Goal: Task Accomplishment & Management: Use online tool/utility

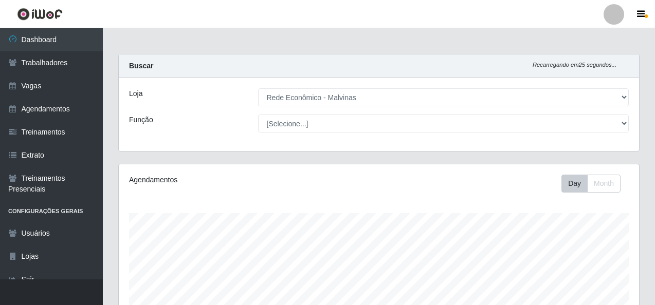
select select "194"
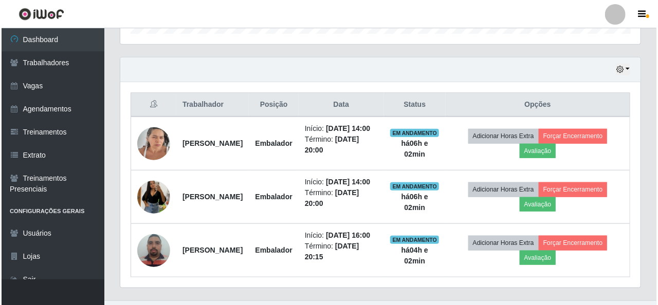
scroll to position [385, 0]
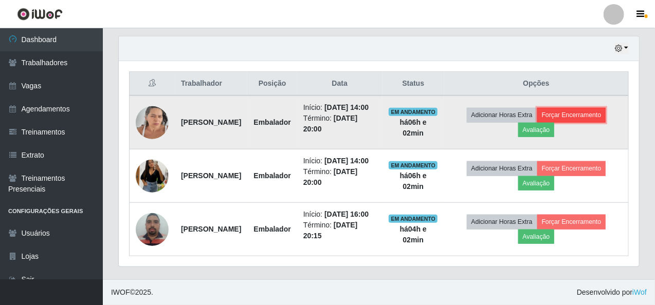
click at [584, 108] on button "Forçar Encerramento" at bounding box center [571, 115] width 69 height 14
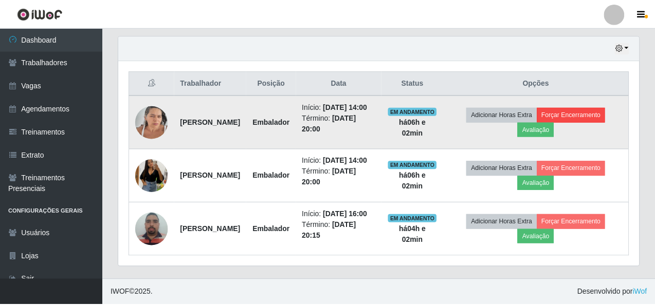
scroll to position [213, 516]
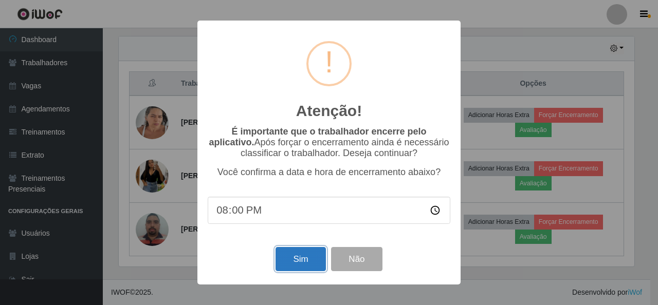
click at [293, 259] on button "Sim" at bounding box center [300, 259] width 50 height 24
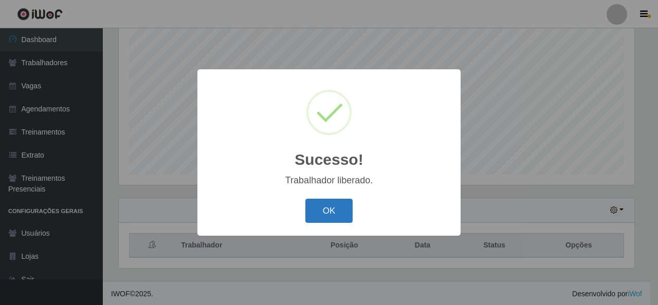
click at [335, 214] on button "OK" at bounding box center [329, 211] width 48 height 24
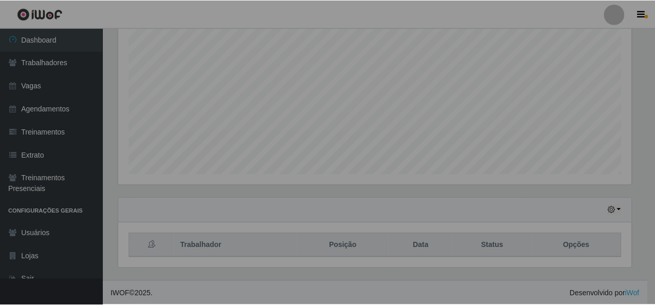
scroll to position [213, 520]
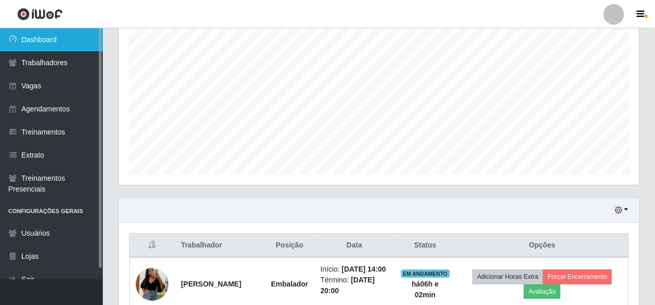
click at [64, 46] on link "Dashboard" at bounding box center [51, 39] width 103 height 23
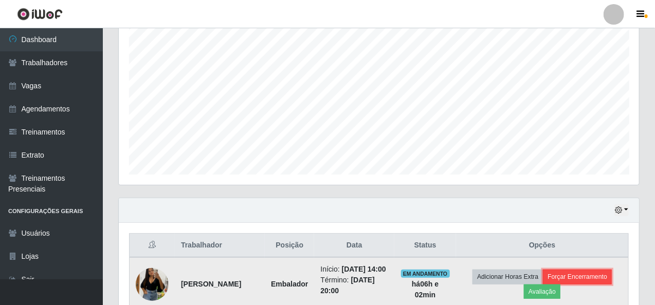
click at [605, 279] on button "Forçar Encerramento" at bounding box center [577, 277] width 69 height 14
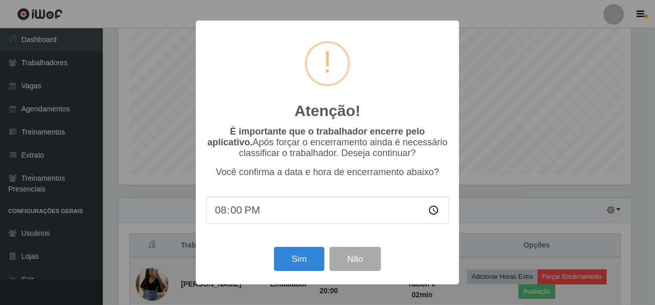
scroll to position [213, 516]
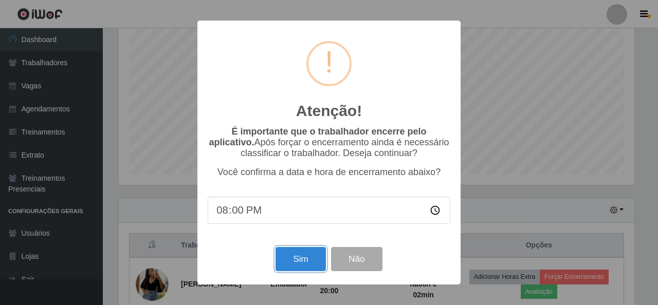
click at [309, 261] on button "Sim" at bounding box center [300, 259] width 50 height 24
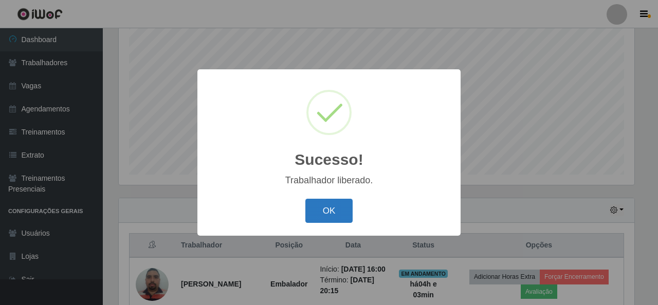
click at [308, 208] on button "OK" at bounding box center [329, 211] width 48 height 24
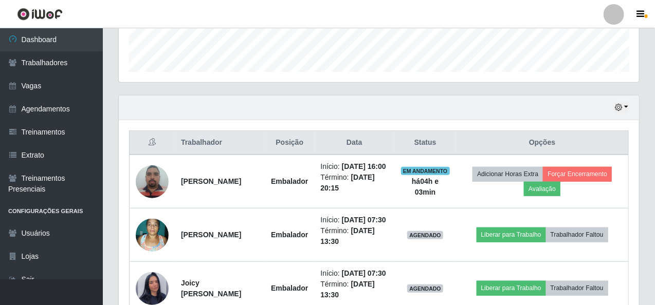
scroll to position [257, 0]
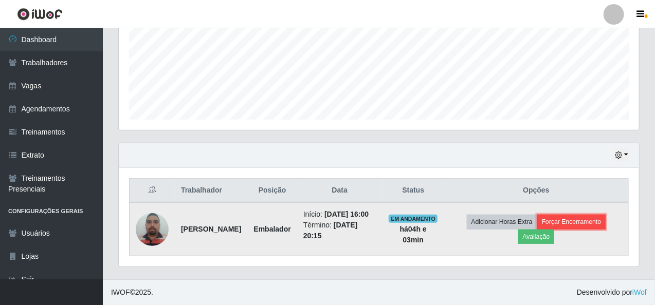
click at [580, 222] on button "Forçar Encerramento" at bounding box center [571, 222] width 69 height 14
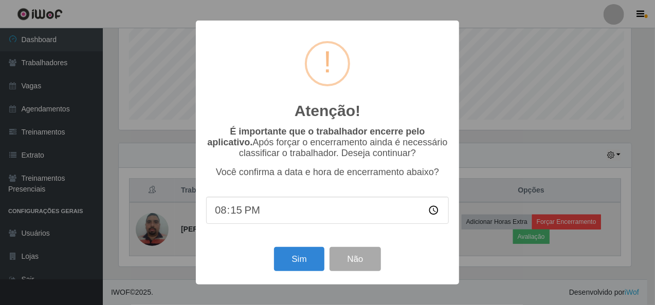
scroll to position [213, 516]
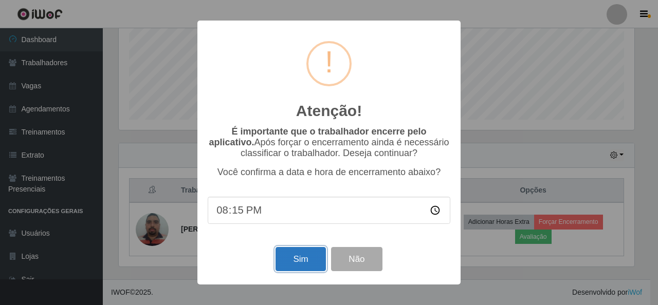
click at [321, 271] on button "Sim" at bounding box center [300, 259] width 50 height 24
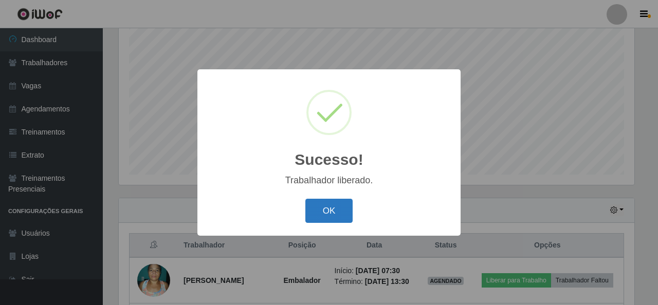
click at [333, 210] on button "OK" at bounding box center [329, 211] width 48 height 24
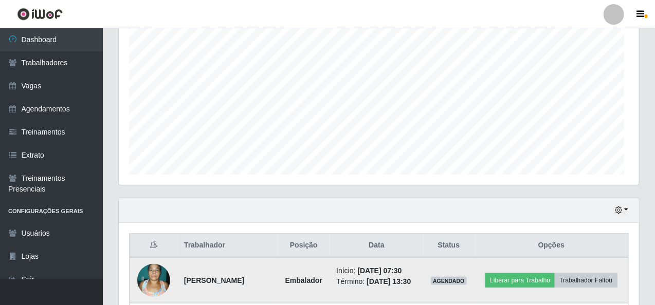
scroll to position [213, 520]
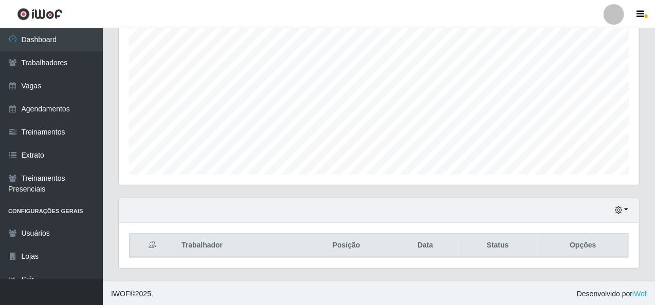
click at [413, 7] on div "Perfil Alterar Senha Sair Dashboard Trabalhadores Vagas Agendamentos Treinament…" at bounding box center [327, 56] width 655 height 499
